Goal: Information Seeking & Learning: Learn about a topic

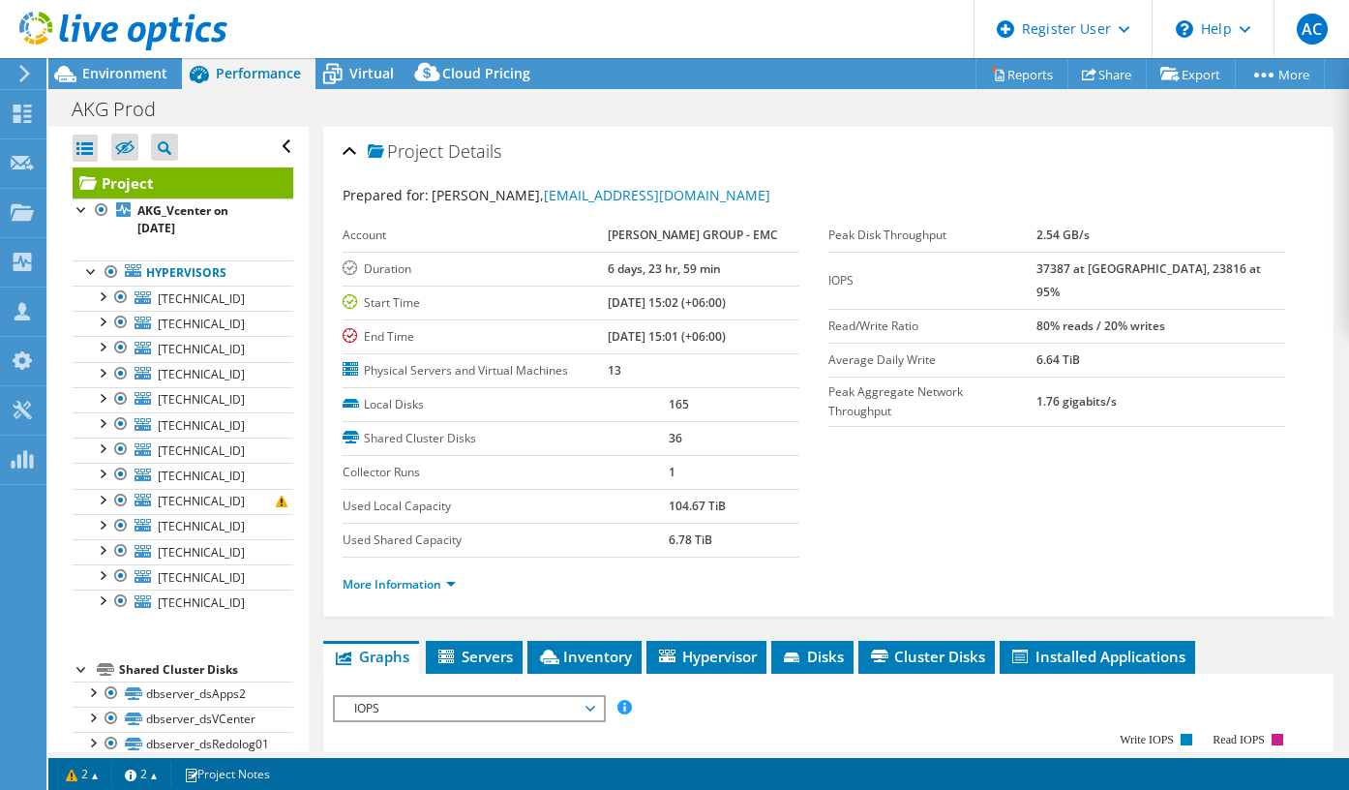
select select "USD"
drag, startPoint x: 0, startPoint y: 0, endPoint x: 548, endPoint y: 388, distance: 671.4
click at [548, 697] on span "IOPS" at bounding box center [469, 708] width 249 height 23
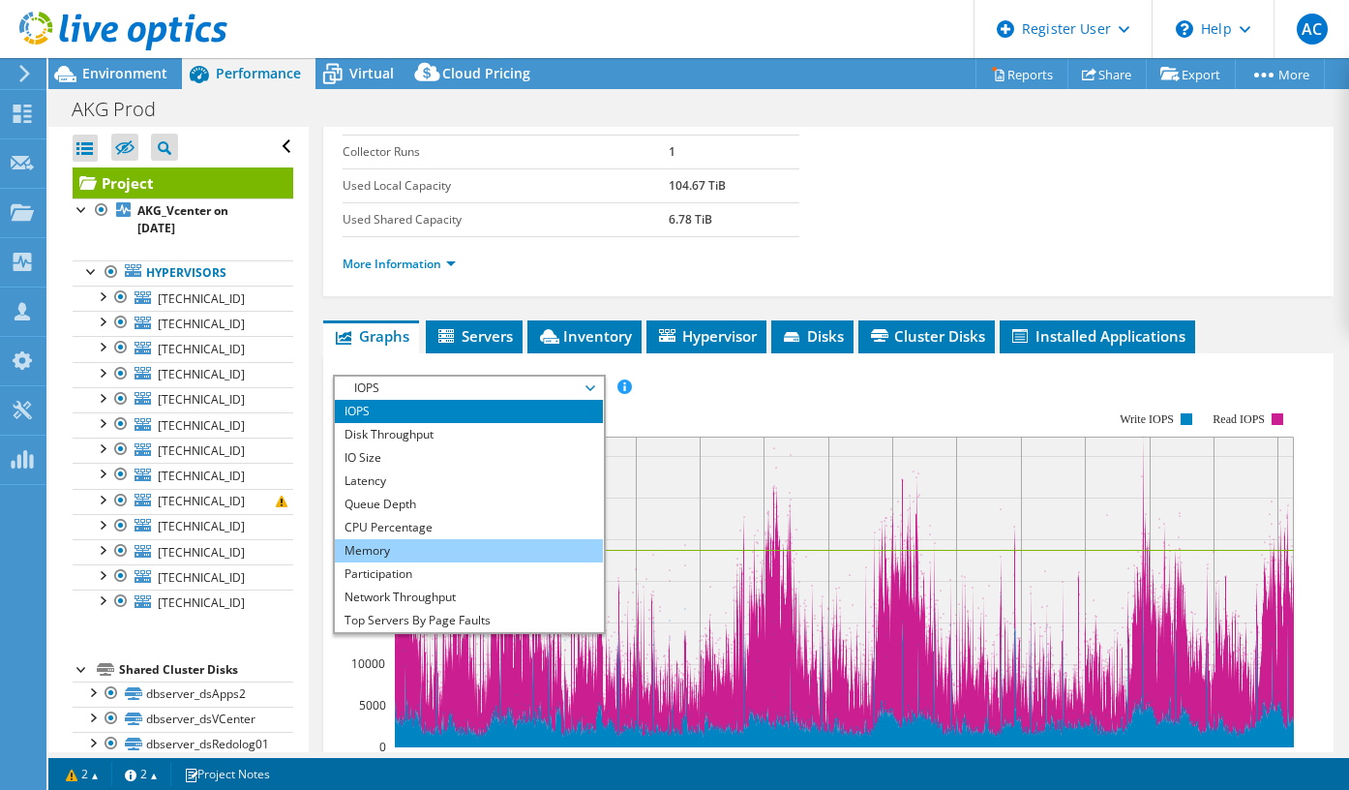
scroll to position [70, 0]
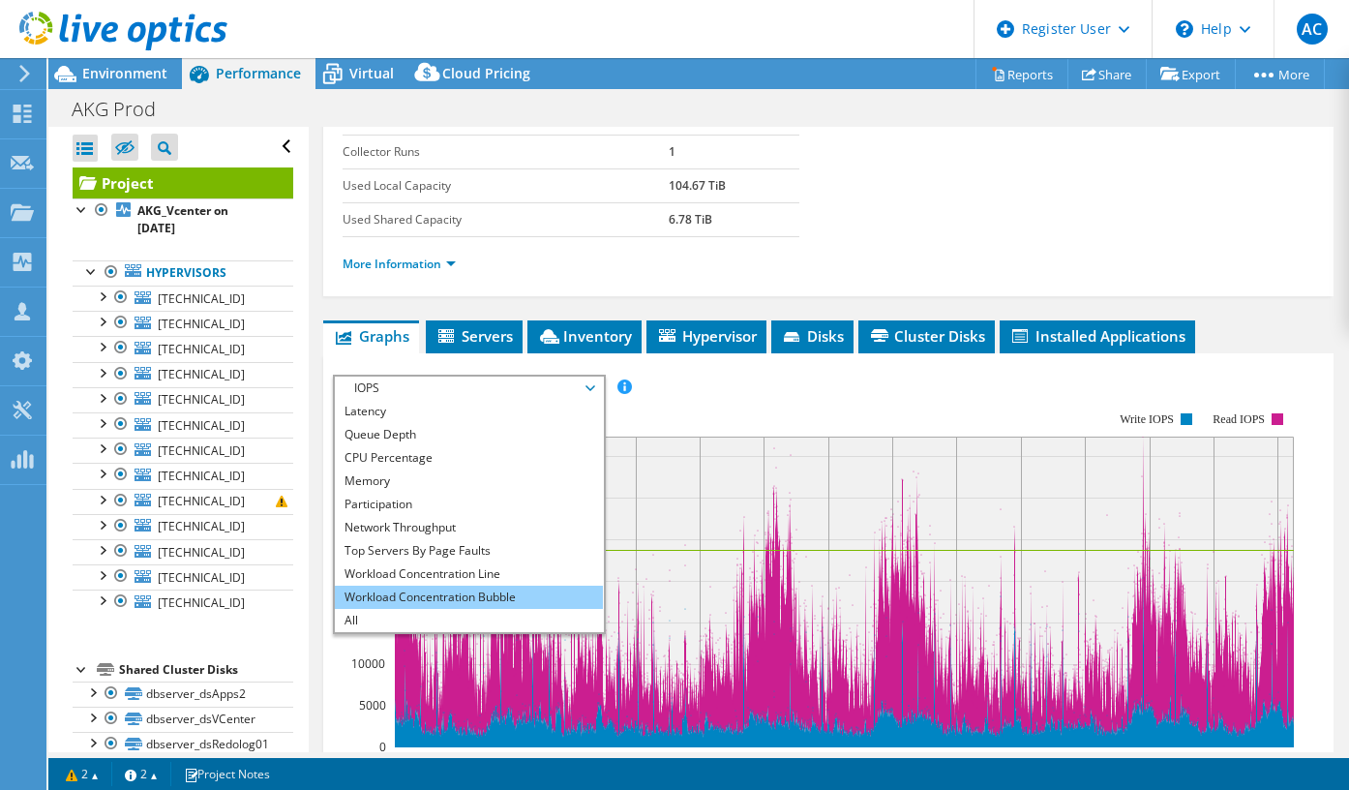
click at [449, 586] on li "Workload Concentration Bubble" at bounding box center [469, 597] width 268 height 23
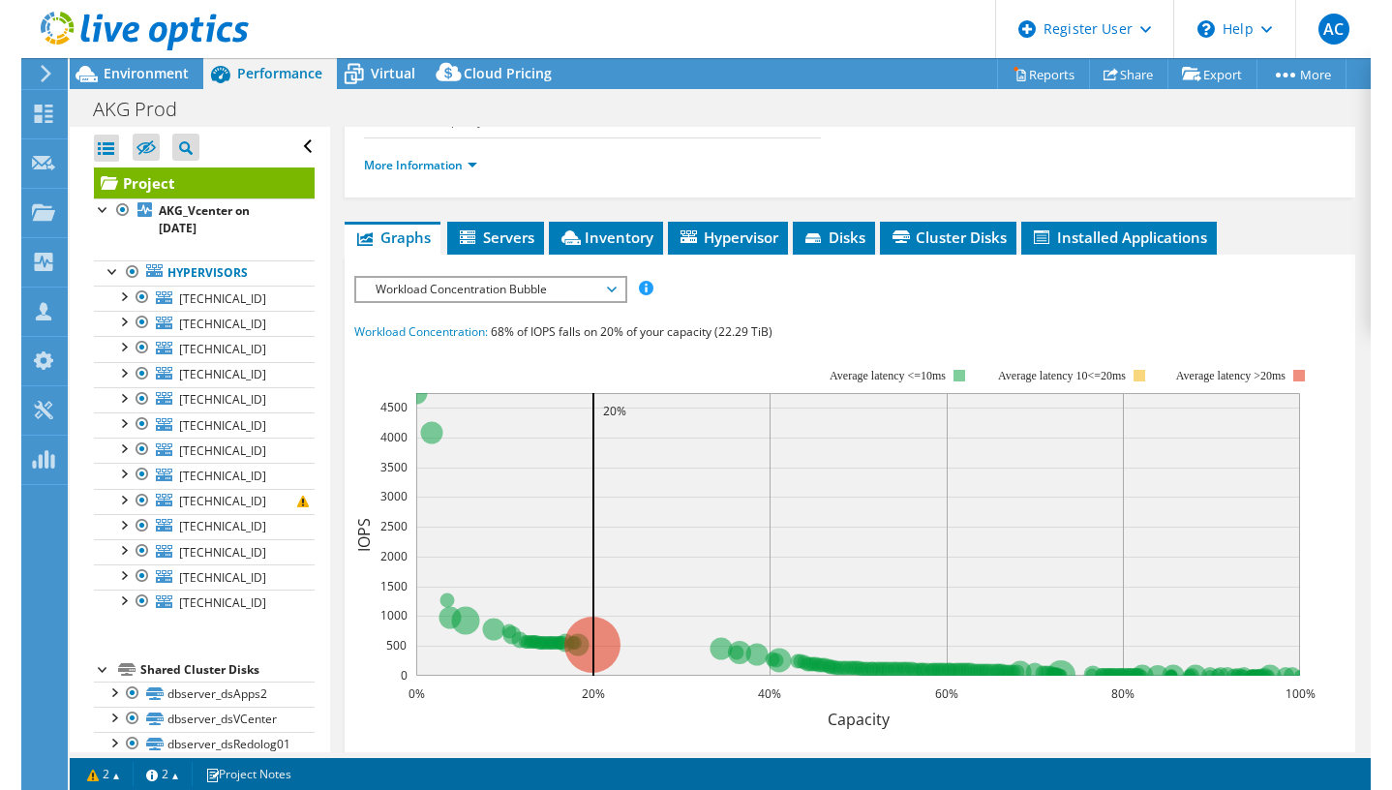
scroll to position [421, 0]
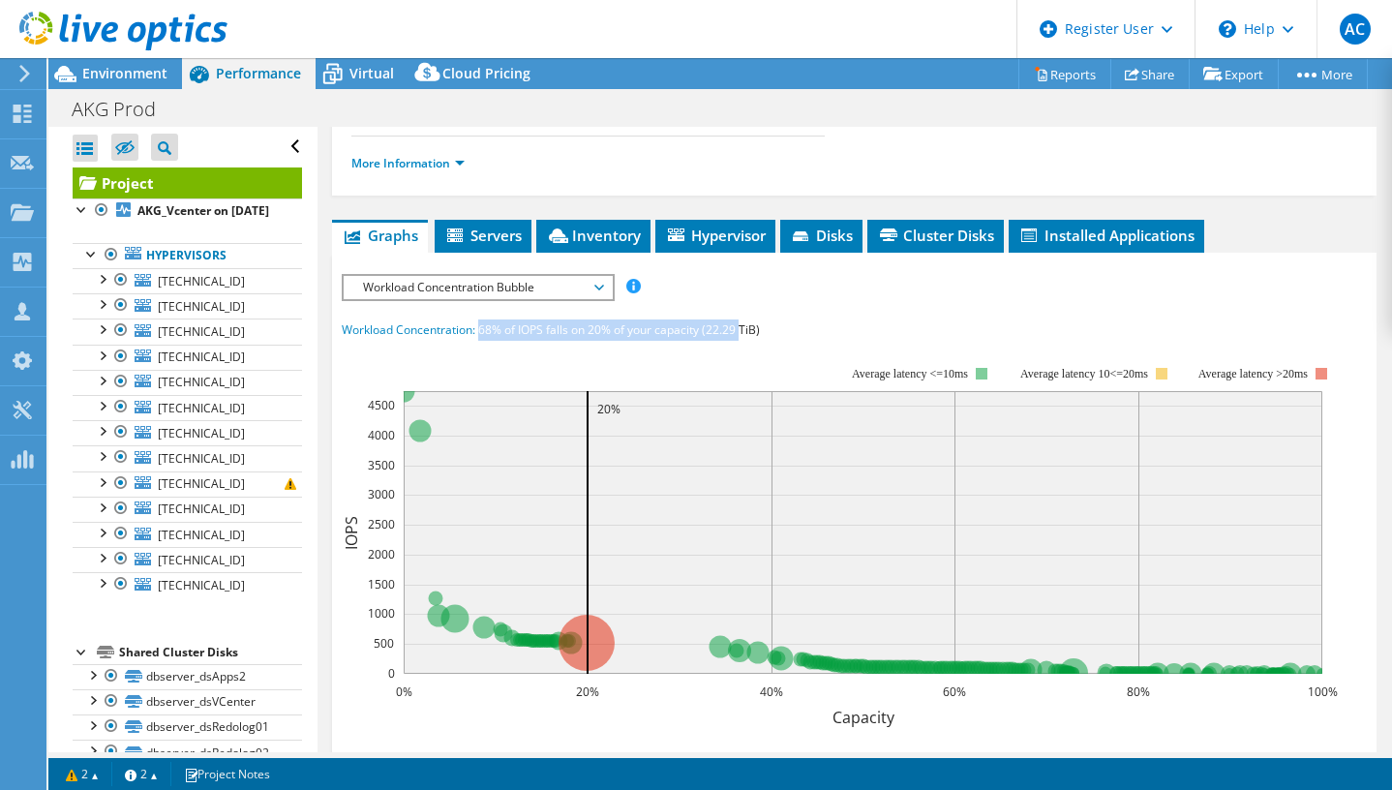
drag, startPoint x: 479, startPoint y: 324, endPoint x: 741, endPoint y: 329, distance: 262.4
click at [741, 329] on span "68% of IOPS falls on 20% of your capacity (22.29 TiB)" at bounding box center [619, 329] width 282 height 16
click at [779, 322] on div "Workload Concentration: 68% of IOPS falls on 20% of your capacity (22.29 TiB)" at bounding box center [854, 329] width 1025 height 21
drag, startPoint x: 772, startPoint y: 319, endPoint x: 696, endPoint y: 322, distance: 76.5
click at [696, 322] on div "Workload Concentration: 68% of IOPS falls on 20% of your capacity (22.29 TiB)" at bounding box center [854, 329] width 1025 height 21
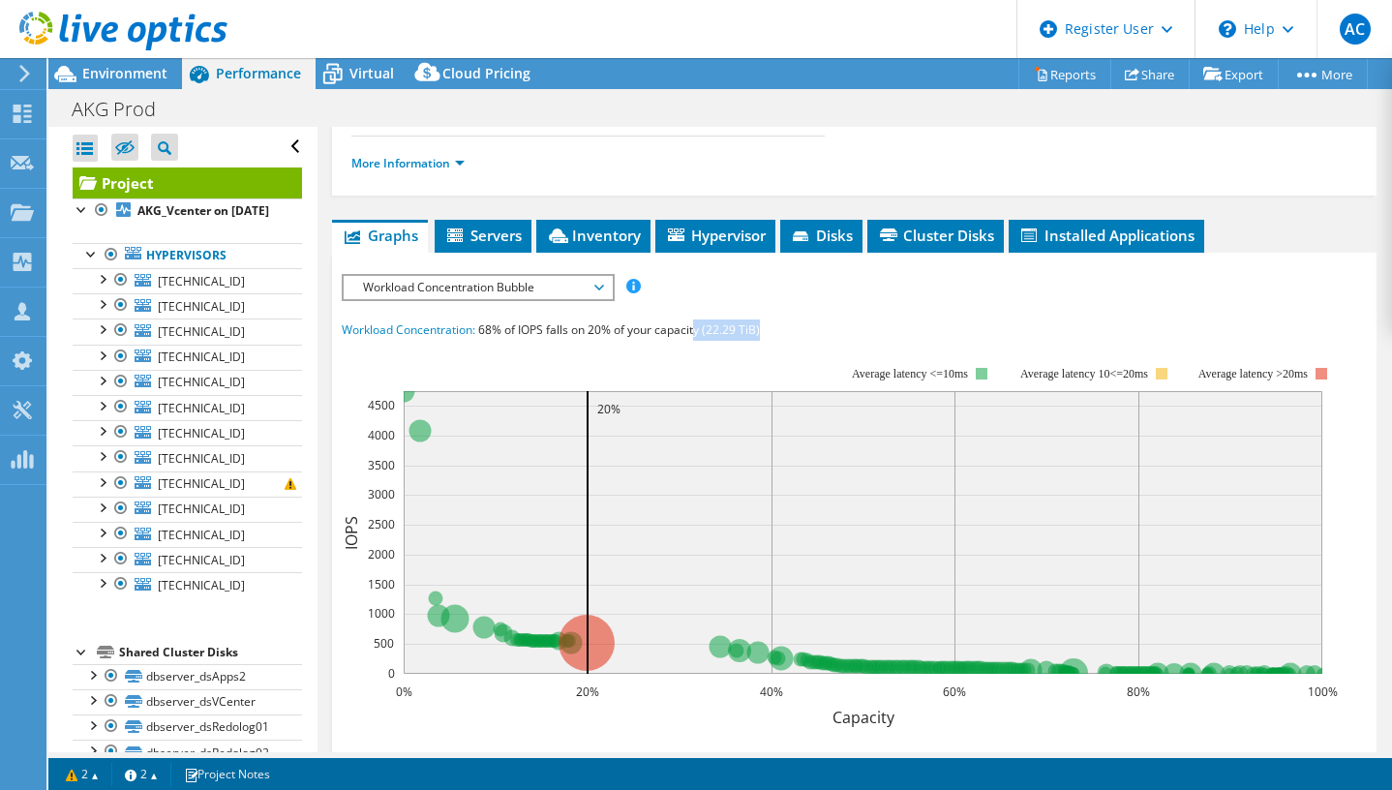
click at [778, 319] on div "Workload Concentration: 68% of IOPS falls on 20% of your capacity (22.29 TiB)" at bounding box center [854, 329] width 1025 height 21
drag, startPoint x: 778, startPoint y: 318, endPoint x: 693, endPoint y: 324, distance: 85.4
click at [693, 324] on div "Workload Concentration: 68% of IOPS falls on 20% of your capacity (22.29 TiB)" at bounding box center [854, 329] width 1025 height 21
click at [693, 324] on span "68% of IOPS falls on 20% of your capacity (22.29 TiB)" at bounding box center [619, 329] width 282 height 16
click at [691, 322] on span "68% of IOPS falls on 20% of your capacity (22.29 TiB)" at bounding box center [619, 329] width 282 height 16
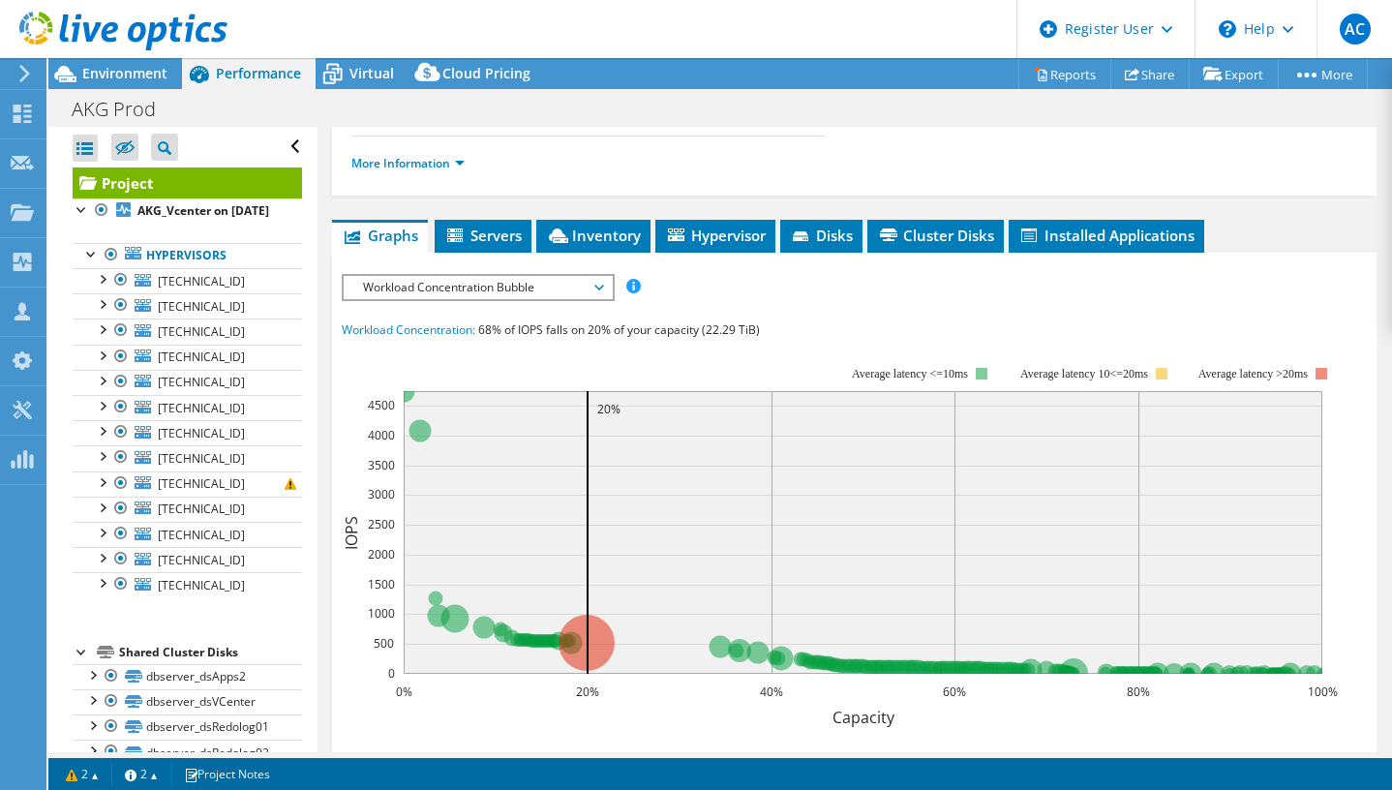
click at [691, 322] on span "68% of IOPS falls on 20% of your capacity (22.29 TiB)" at bounding box center [619, 329] width 282 height 16
drag, startPoint x: 691, startPoint y: 322, endPoint x: 766, endPoint y: 316, distance: 74.8
click at [766, 319] on div "Workload Concentration: 68% of IOPS falls on 20% of your capacity (22.29 TiB)" at bounding box center [854, 329] width 1025 height 21
click at [772, 321] on div "Workload Concentration: 68% of IOPS falls on 20% of your capacity (22.29 TiB)" at bounding box center [854, 329] width 1025 height 21
drag, startPoint x: 772, startPoint y: 321, endPoint x: 672, endPoint y: 318, distance: 100.7
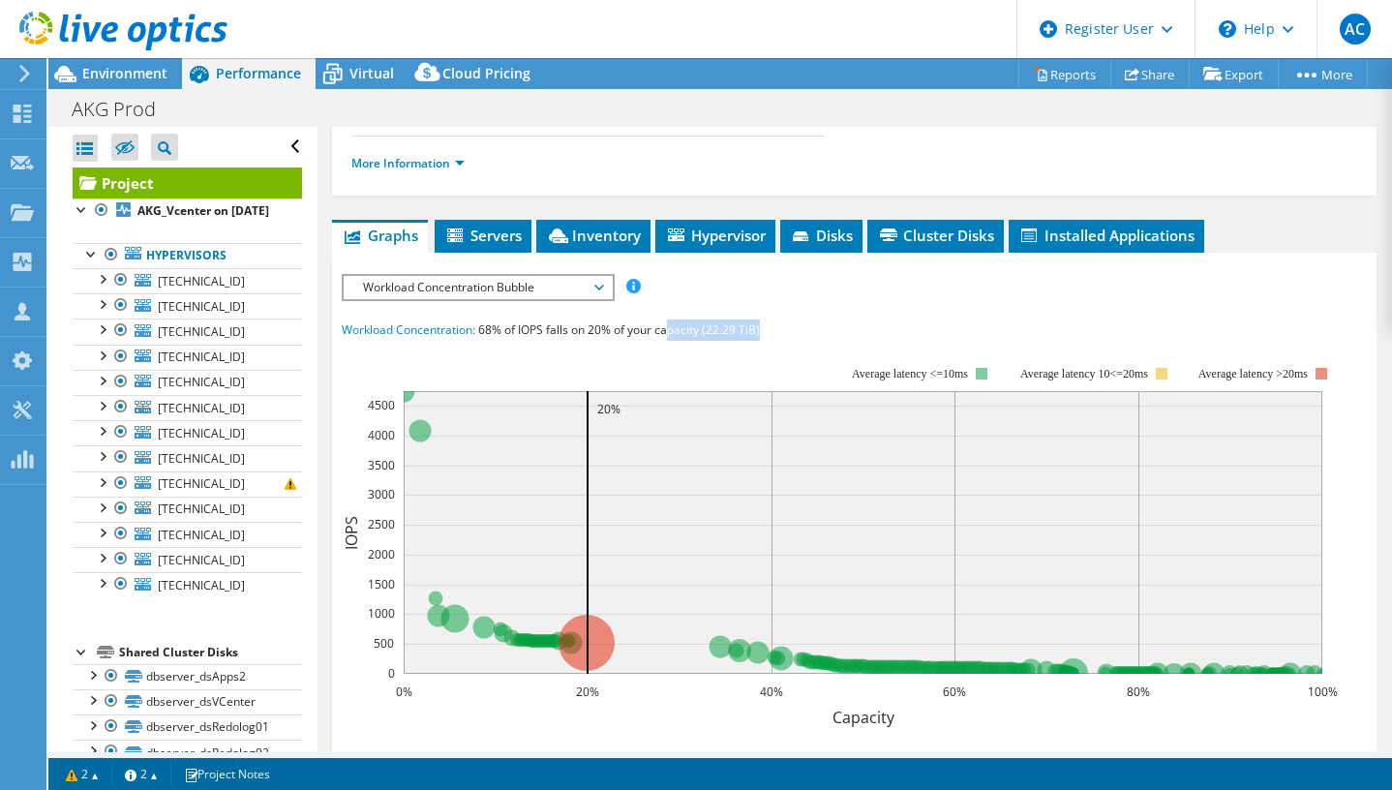
click at [672, 319] on div "Workload Concentration: 68% of IOPS falls on 20% of your capacity (22.29 TiB)" at bounding box center [854, 329] width 1025 height 21
click at [120, 63] on div at bounding box center [113, 32] width 227 height 65
click at [124, 75] on span "Environment" at bounding box center [124, 73] width 85 height 18
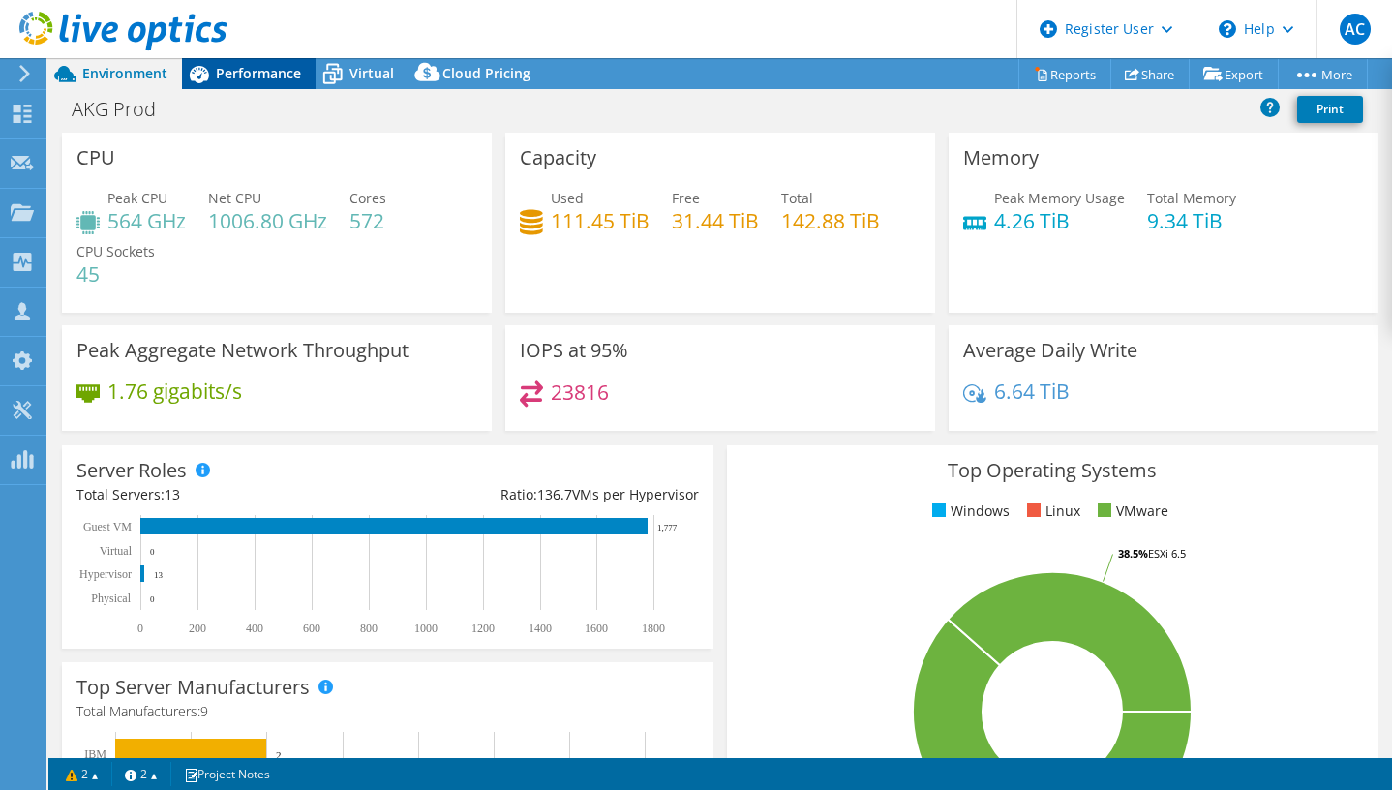
click at [248, 71] on span "Performance" at bounding box center [258, 73] width 85 height 18
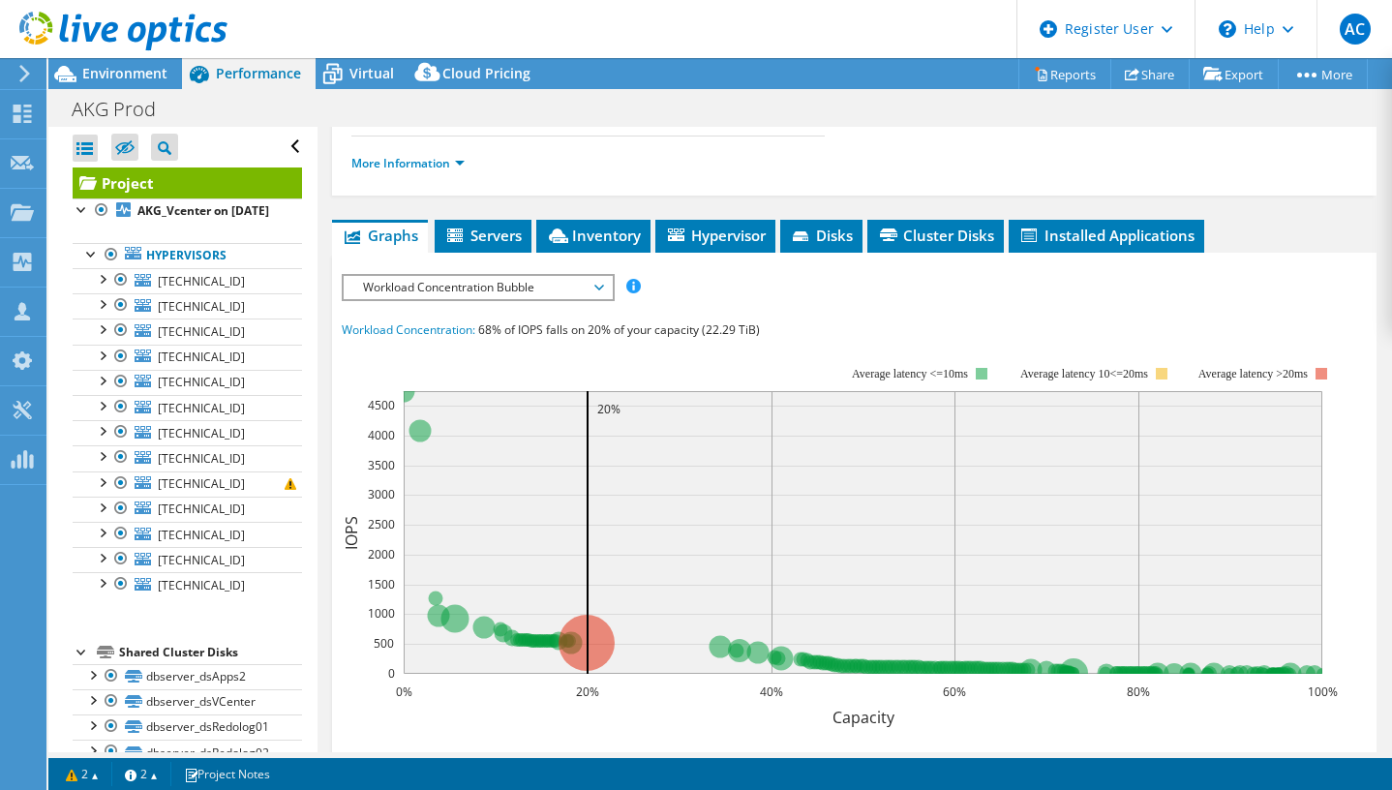
scroll to position [0, 0]
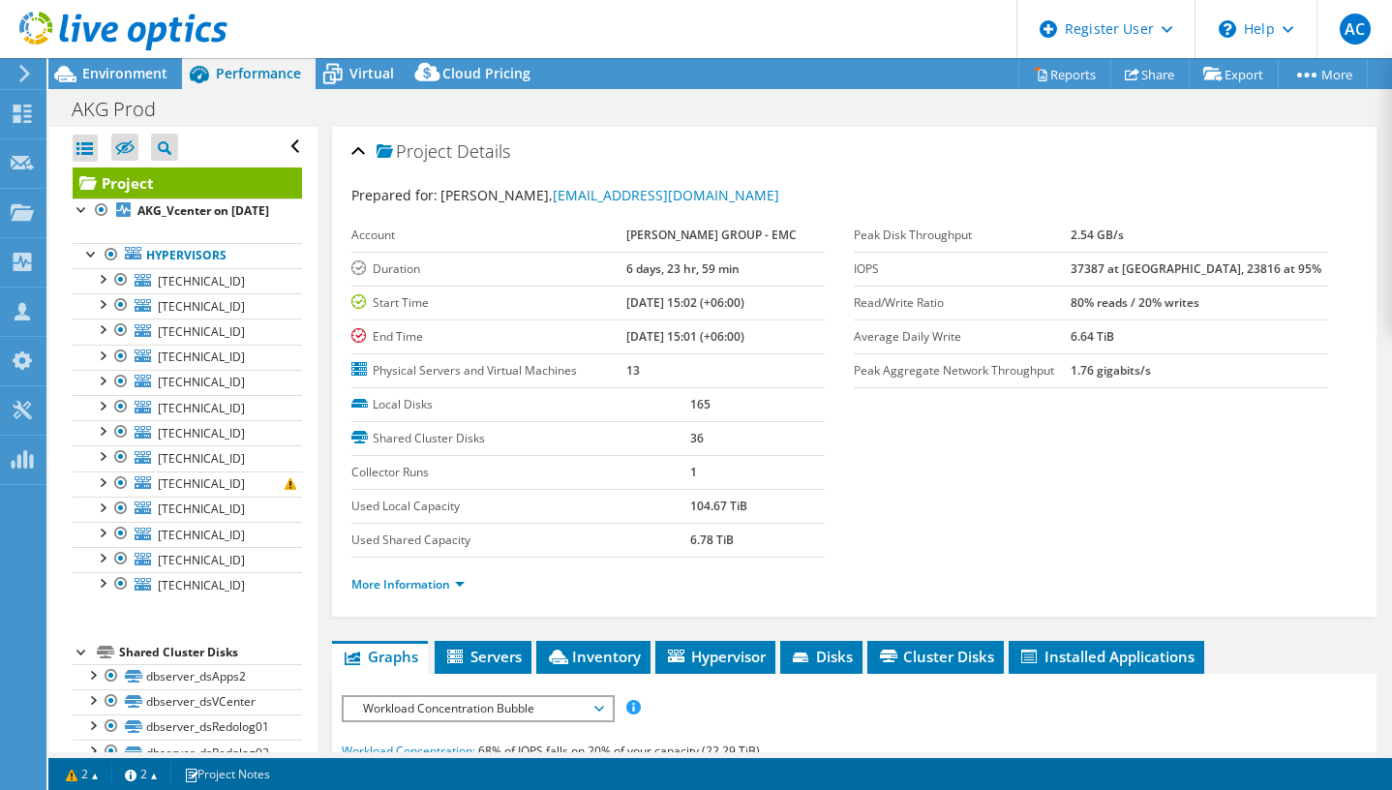
drag, startPoint x: 1149, startPoint y: 267, endPoint x: 1107, endPoint y: 267, distance: 41.6
click at [1107, 267] on tr "IOPS 37387 at [GEOGRAPHIC_DATA], 23816 at 95%" at bounding box center [1091, 269] width 474 height 34
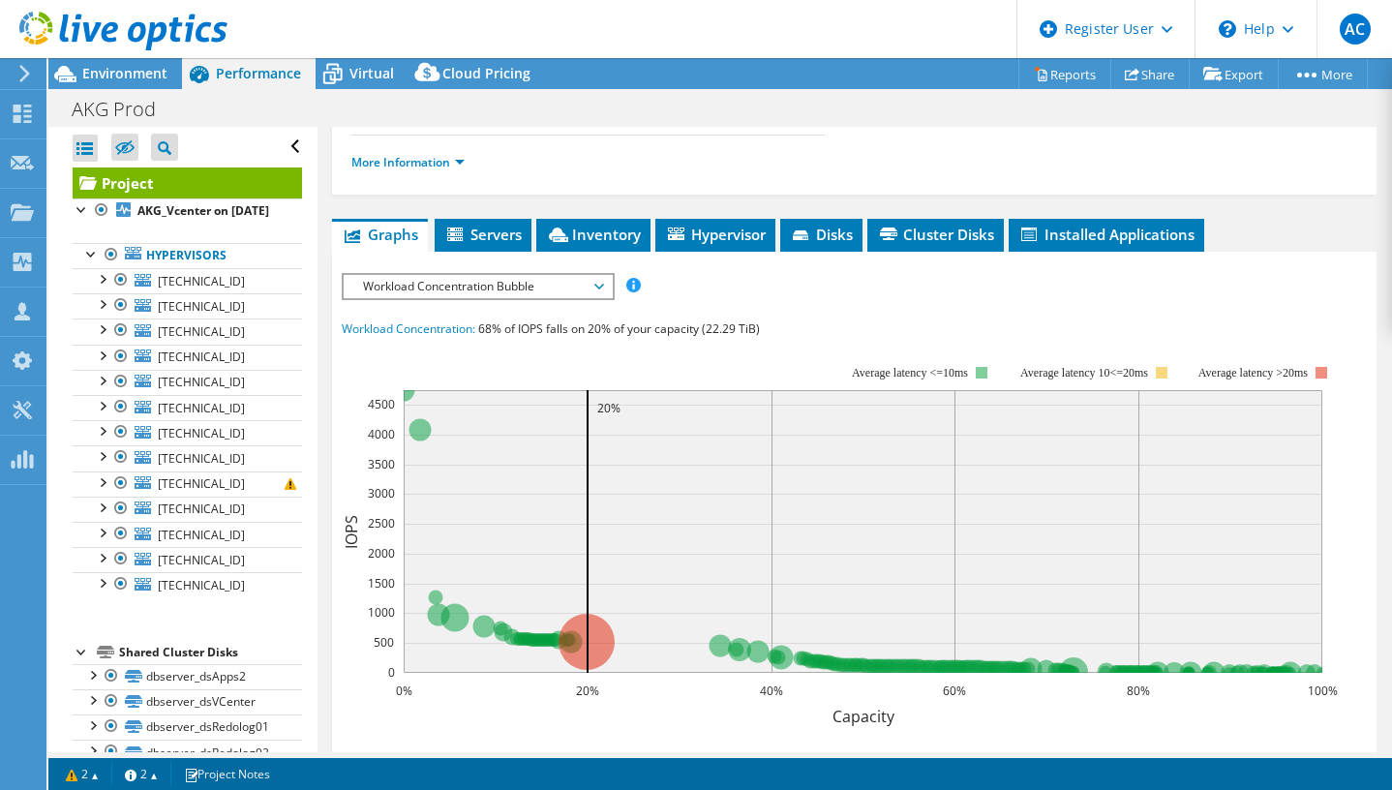
scroll to position [421, 0]
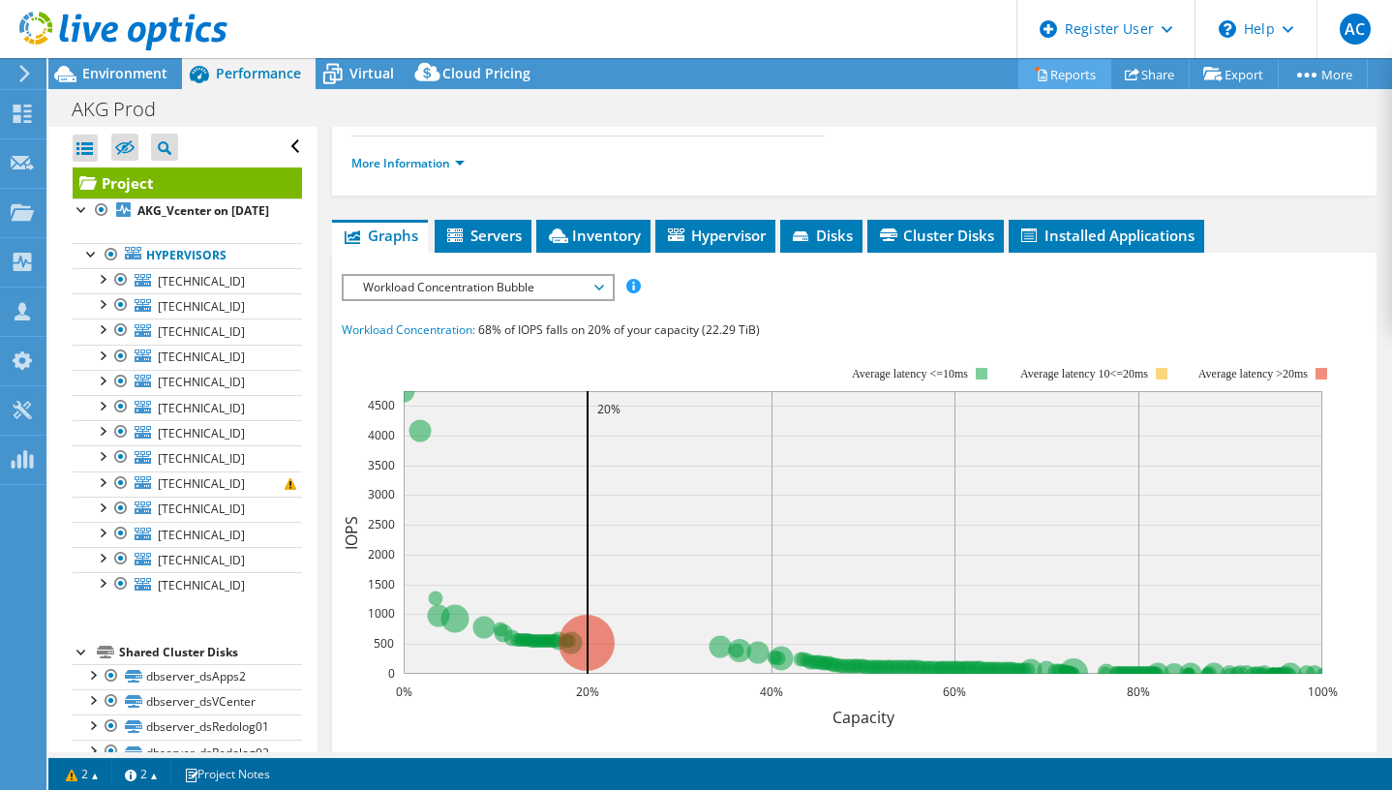
click at [1048, 74] on link "Reports" at bounding box center [1064, 74] width 93 height 30
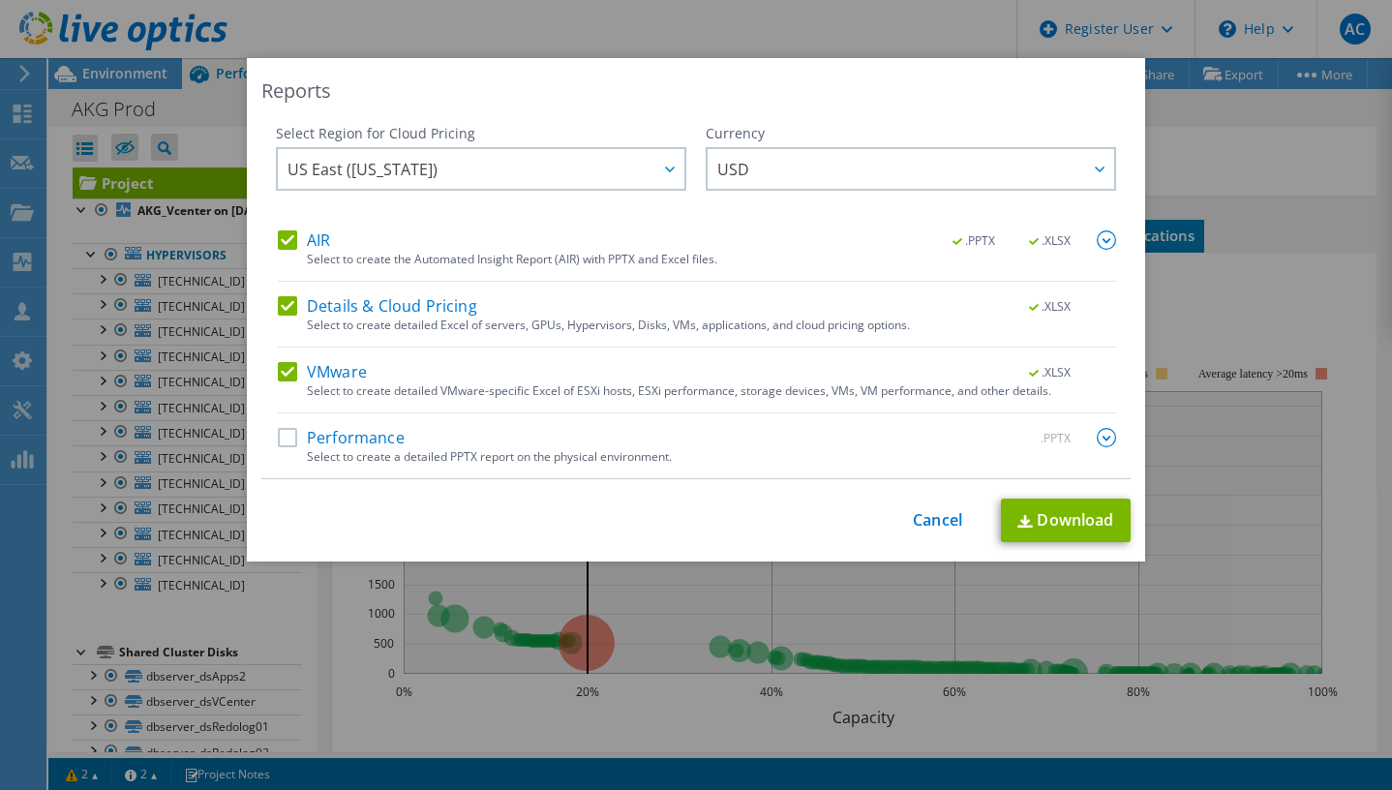
click at [1100, 440] on img at bounding box center [1106, 437] width 19 height 19
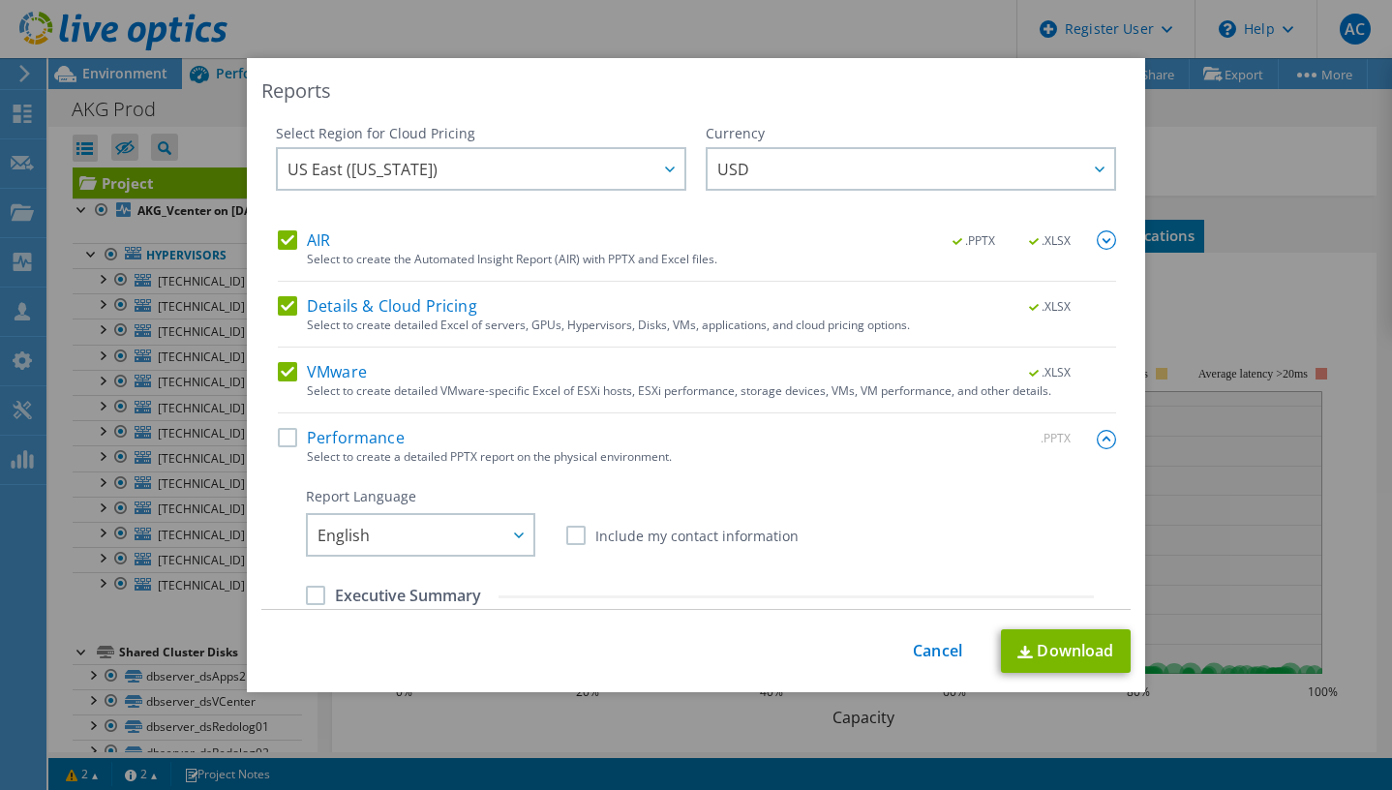
click at [1185, 503] on div "Reports Select Region for Cloud Pricing Asia Pacific ([GEOGRAPHIC_DATA]) [GEOGR…" at bounding box center [696, 395] width 1392 height 674
